Goal: Task Accomplishment & Management: Use online tool/utility

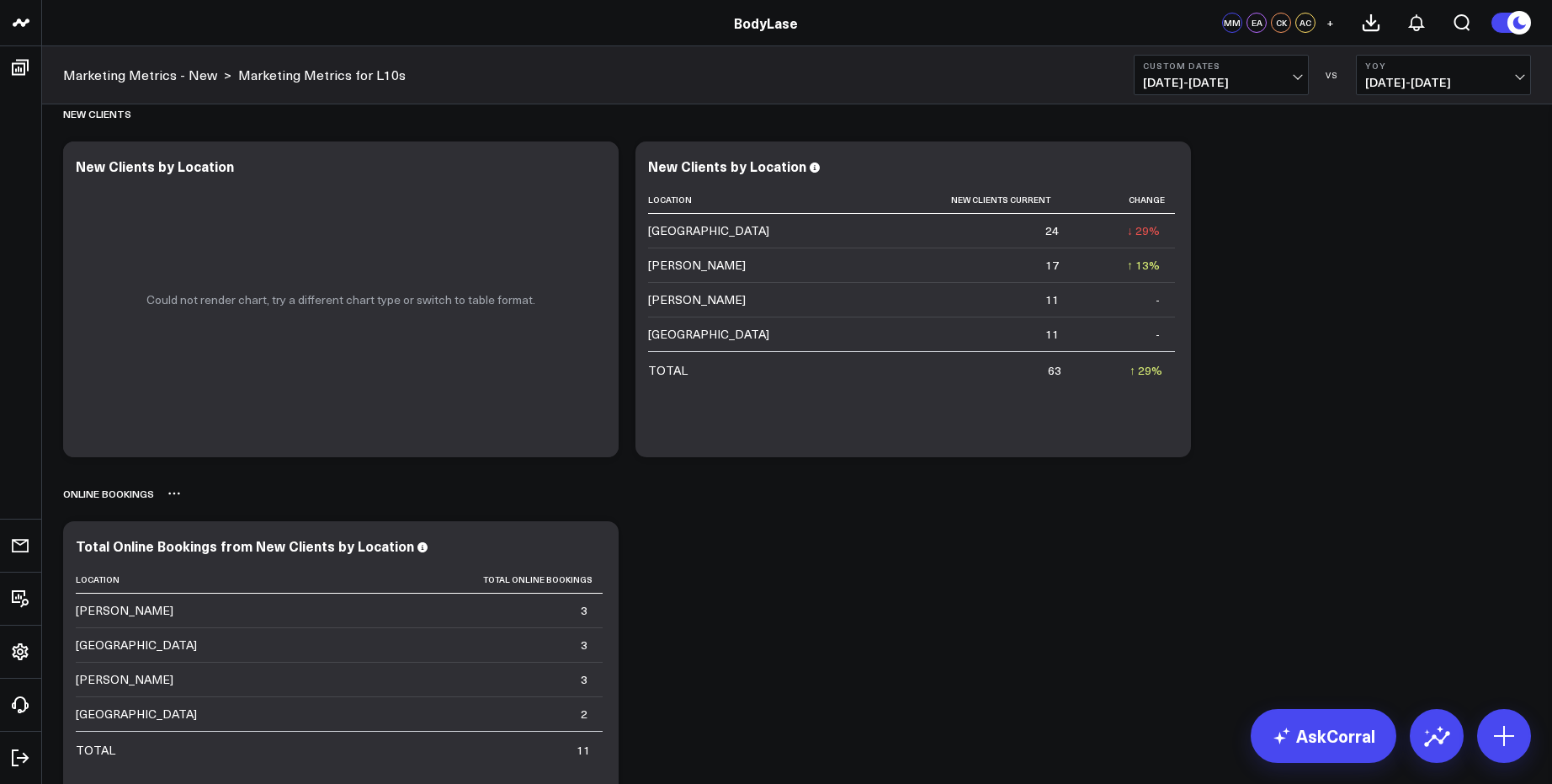
scroll to position [1693, 0]
click at [1443, 77] on span "[DATE] - [DATE]" at bounding box center [1444, 82] width 157 height 14
click at [1407, 236] on link "Custom Dates" at bounding box center [1444, 242] width 173 height 32
select select "8"
select select "2025"
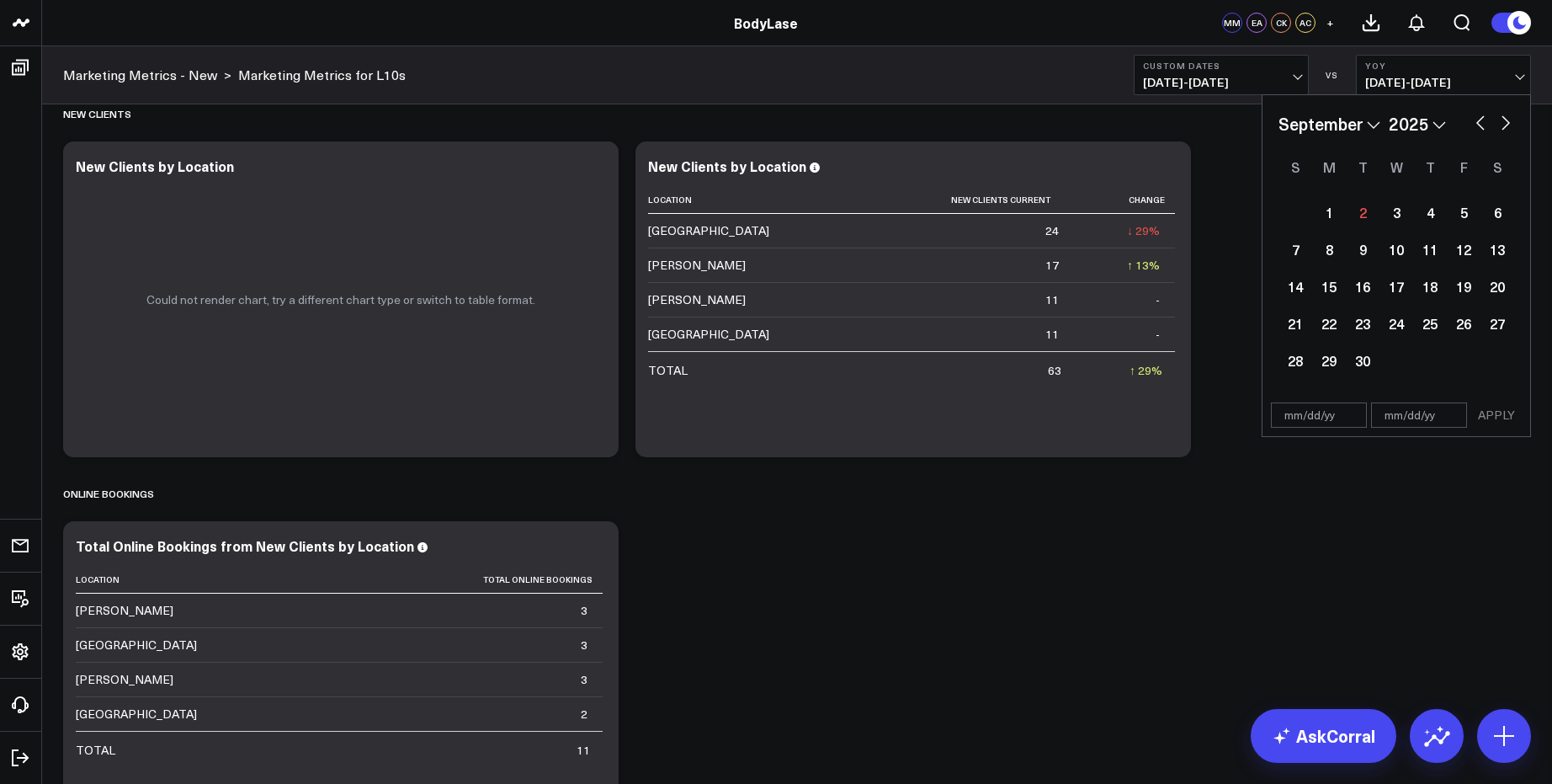
drag, startPoint x: 1399, startPoint y: 139, endPoint x: 1409, endPoint y: 133, distance: 11.7
click at [1401, 137] on div "January February March April May June July August September October November [D…" at bounding box center [1396, 244] width 236 height 268
click at [1415, 122] on select "2026 2025 2024 2023 2022 2021 2020 2019 2018 2017 2016 2015 2014 2013 2012 2011…" at bounding box center [1417, 124] width 57 height 25
select select "8"
select select "2024"
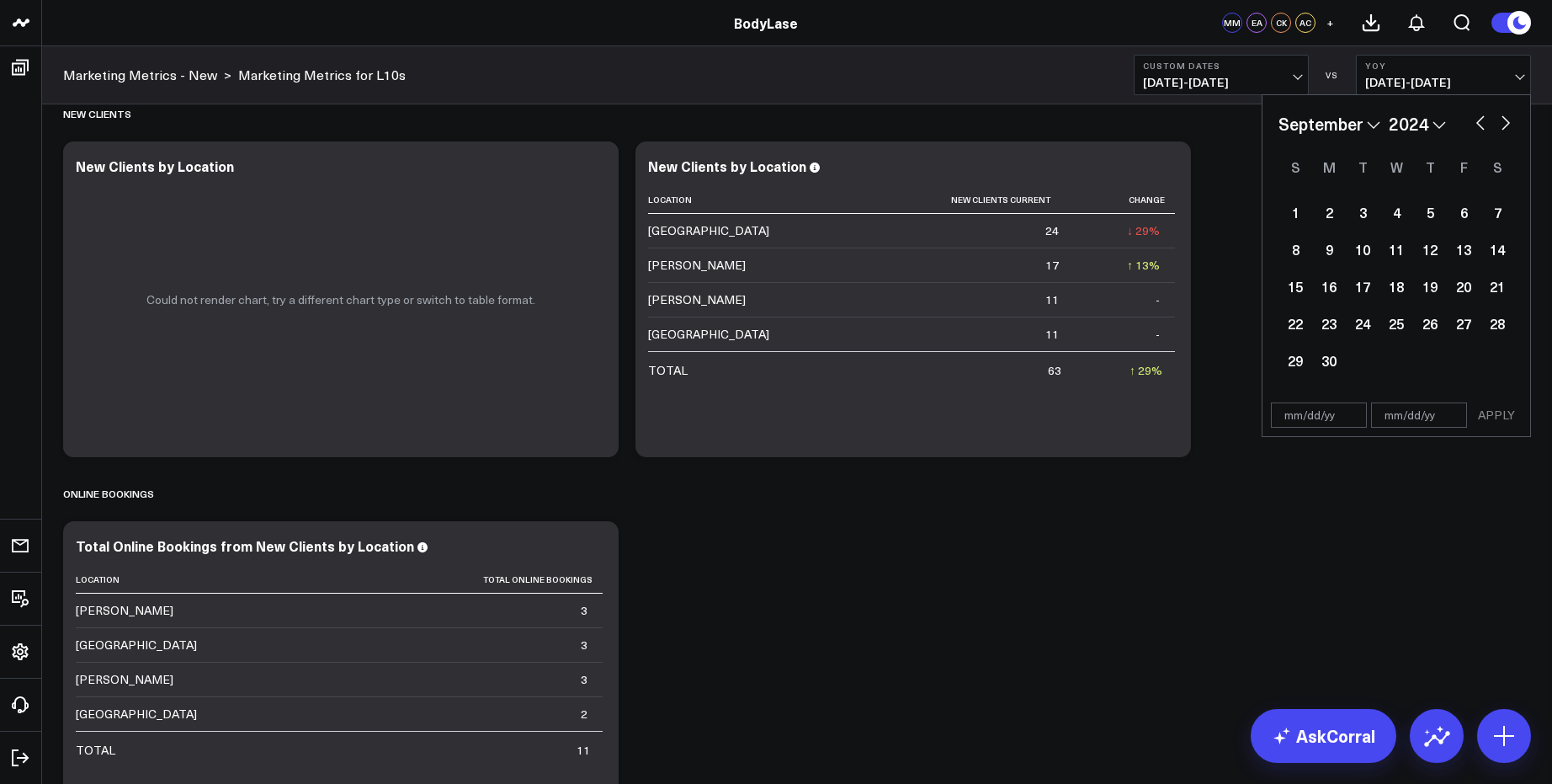
click at [1371, 127] on select "January February March April May June July August September October November De…" at bounding box center [1329, 124] width 102 height 25
select select "7"
select select "2024"
click at [1335, 364] on div "26" at bounding box center [1328, 360] width 33 height 33
type input "[DATE]"
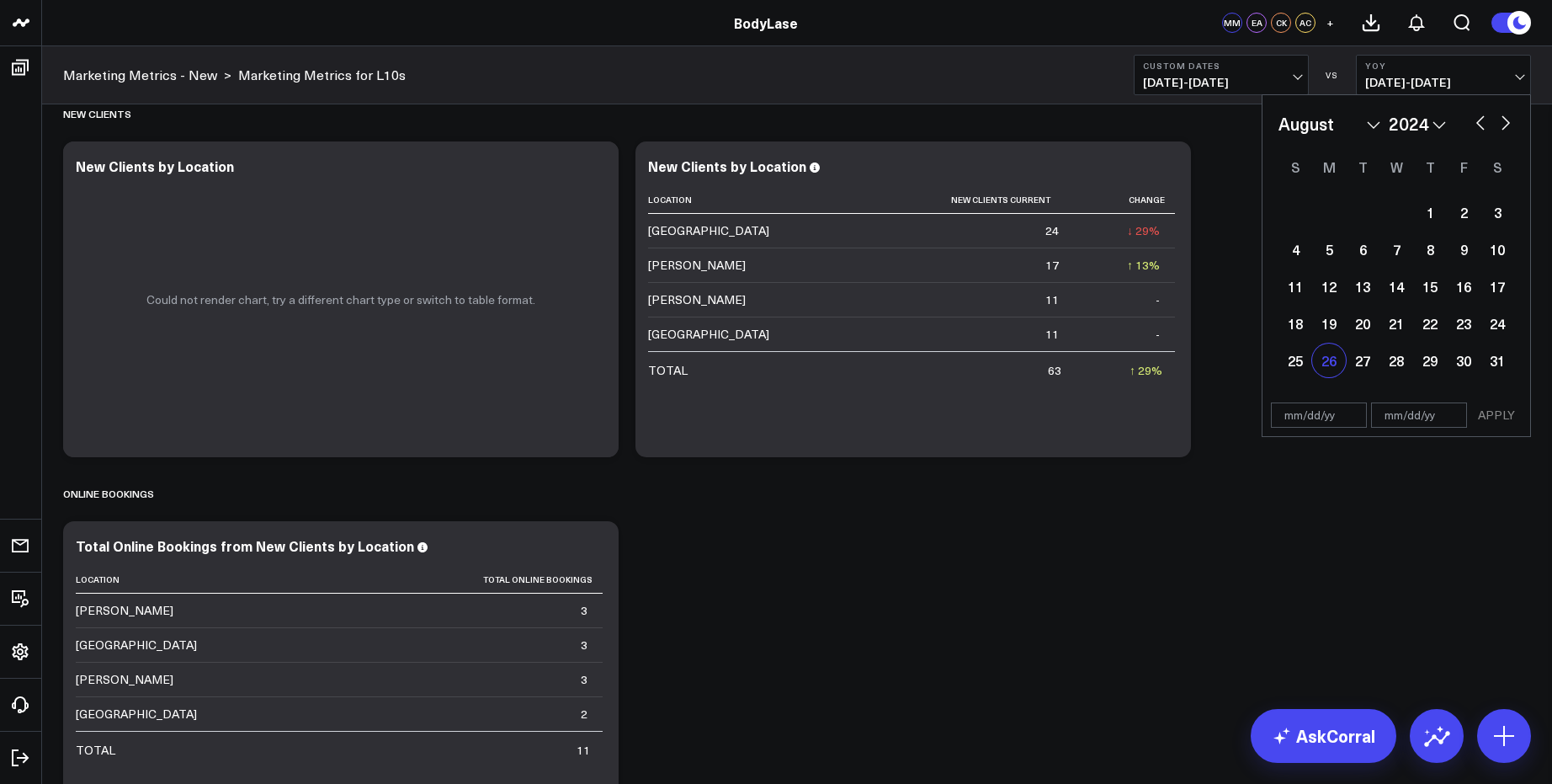
select select "7"
select select "2024"
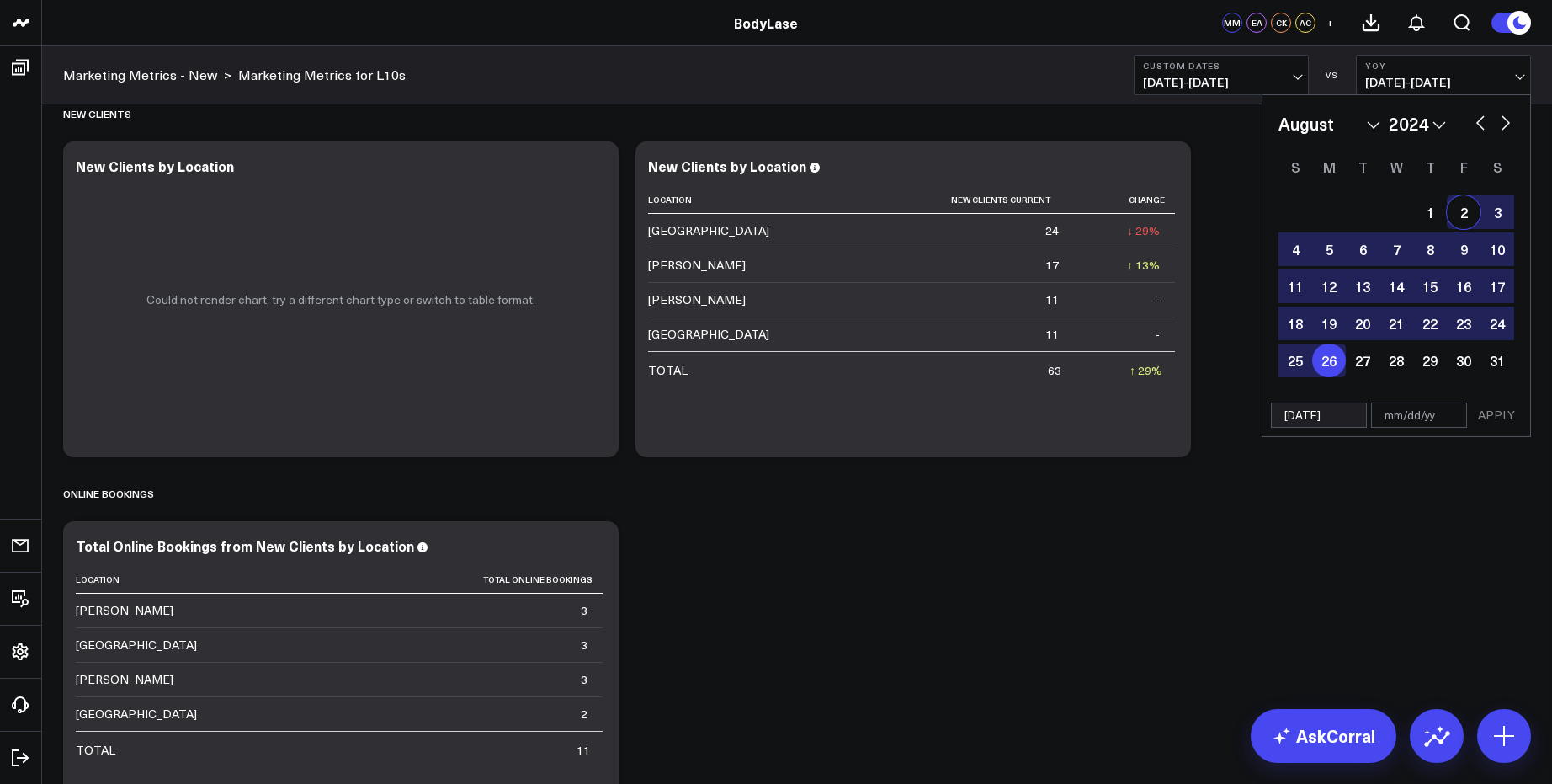
click at [1348, 127] on select "January February March April May June July August September October November De…" at bounding box center [1329, 124] width 102 height 25
select select "8"
select select "2024"
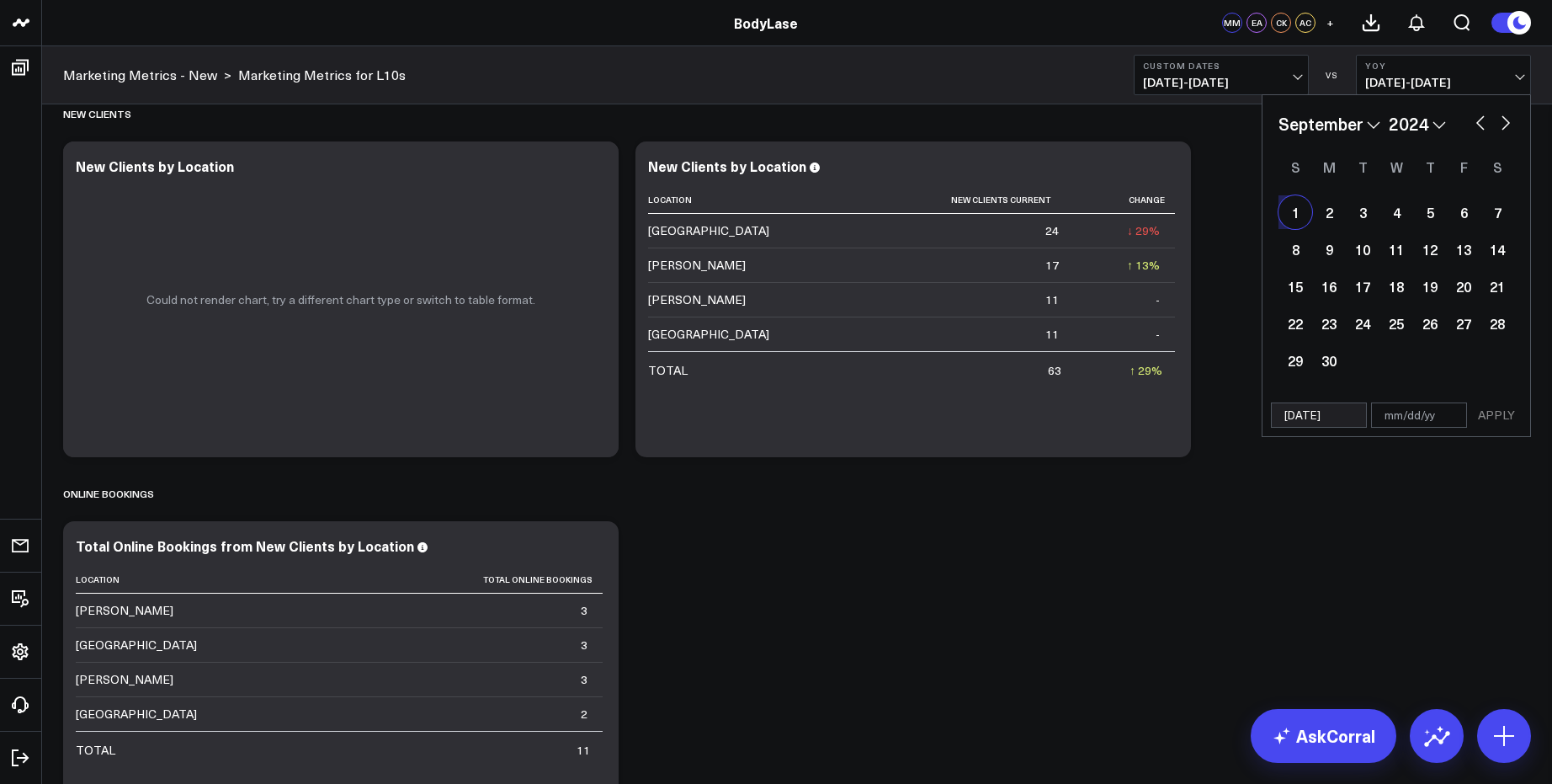
click at [1302, 215] on div "1" at bounding box center [1295, 211] width 33 height 33
type input "[DATE]"
select select "8"
select select "2024"
click at [1501, 412] on button "APPLY" at bounding box center [1497, 415] width 51 height 25
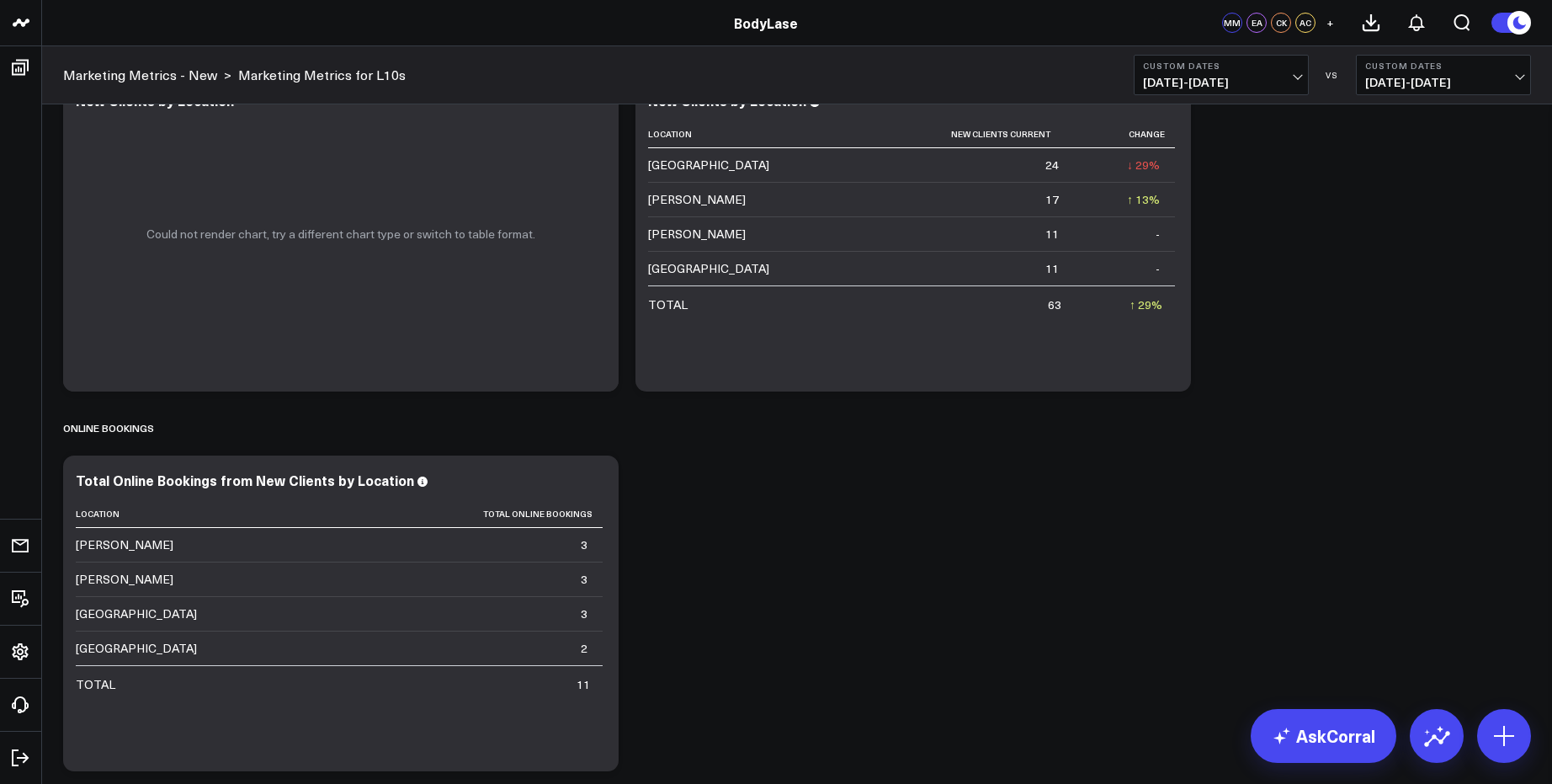
scroll to position [1760, 0]
